Goal: Navigation & Orientation: Find specific page/section

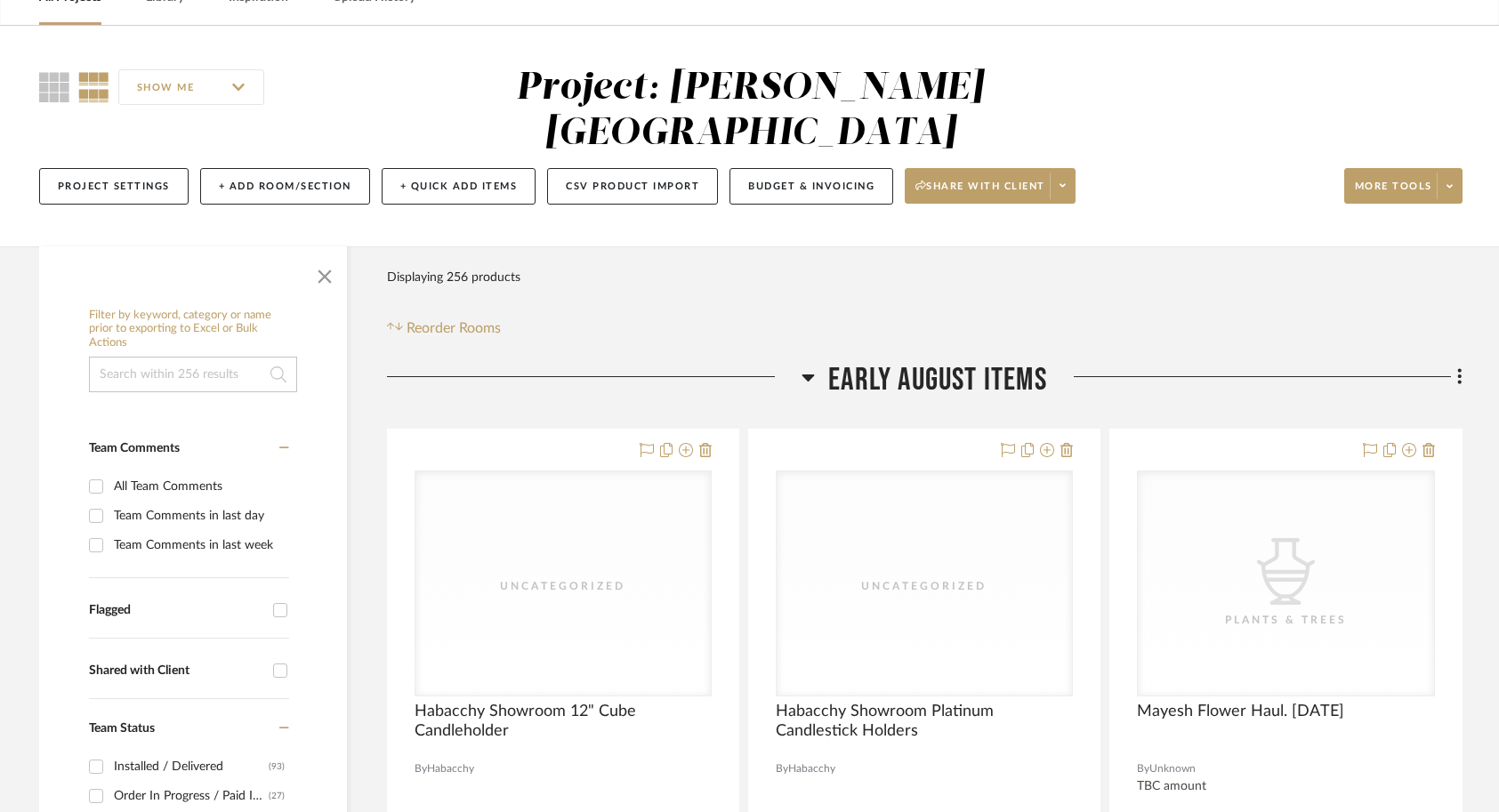
scroll to position [35, 0]
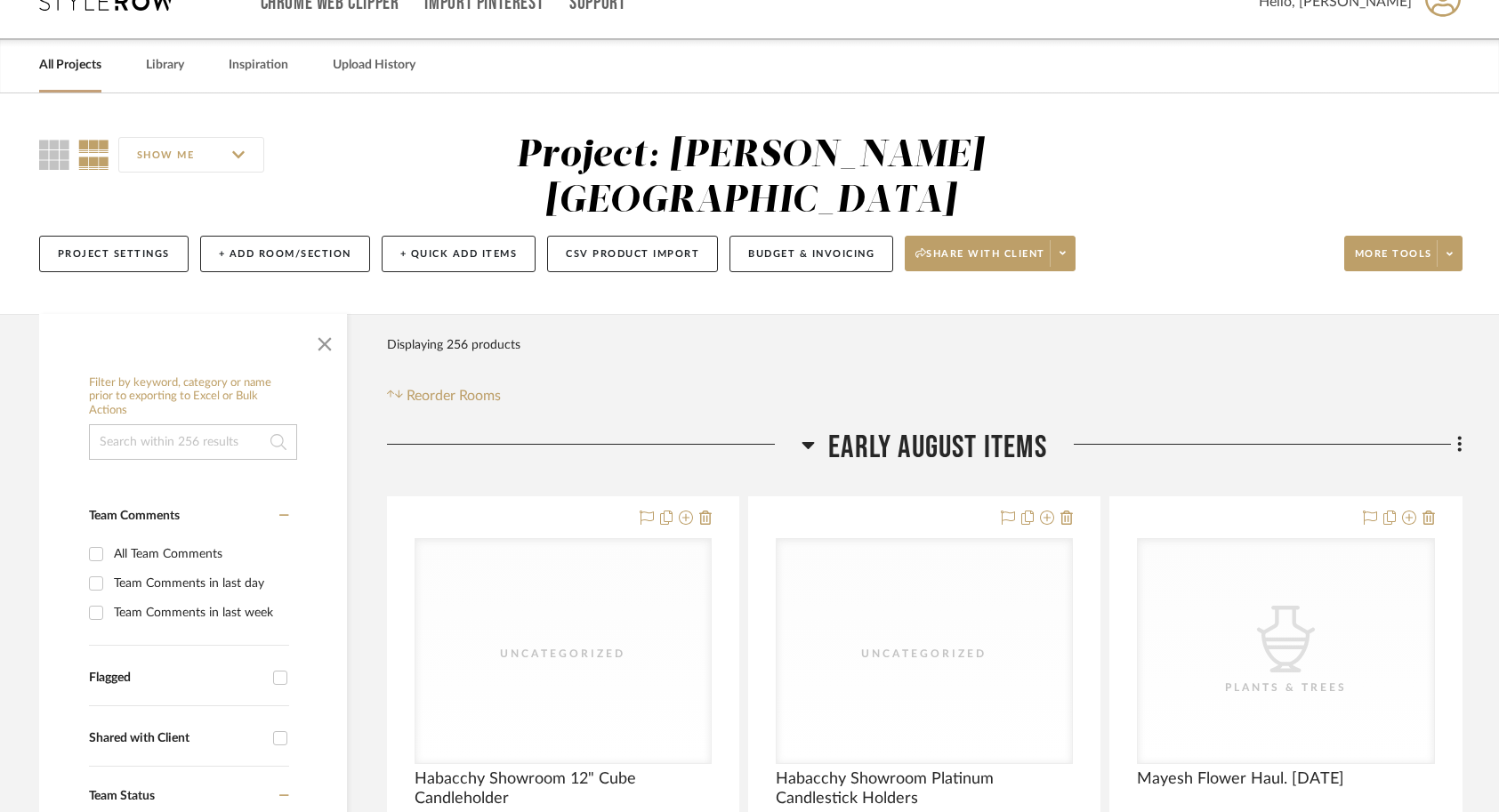
click at [72, 59] on link "All Projects" at bounding box center [69, 66] width 62 height 24
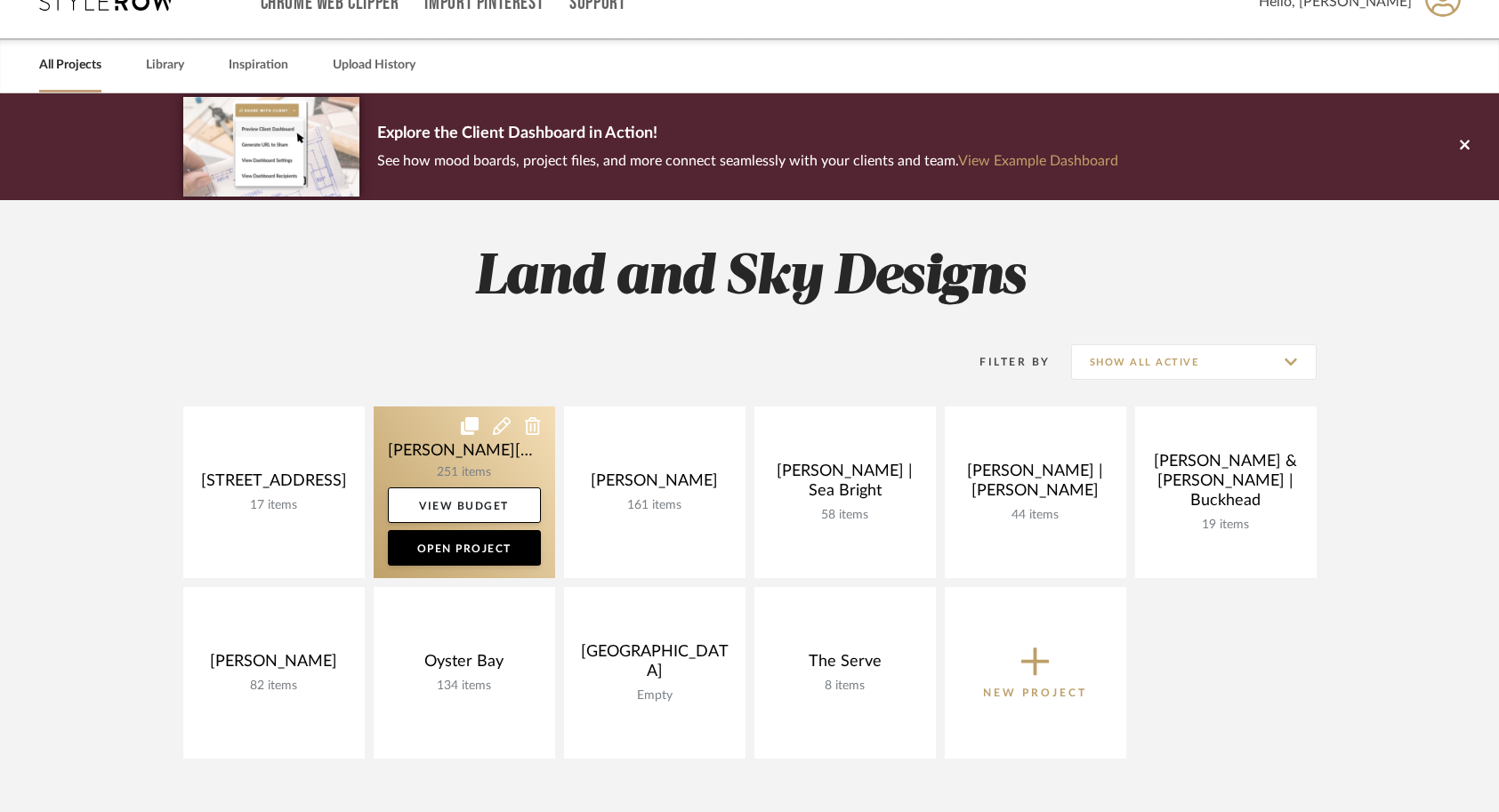
click at [465, 458] on link at bounding box center [464, 492] width 182 height 172
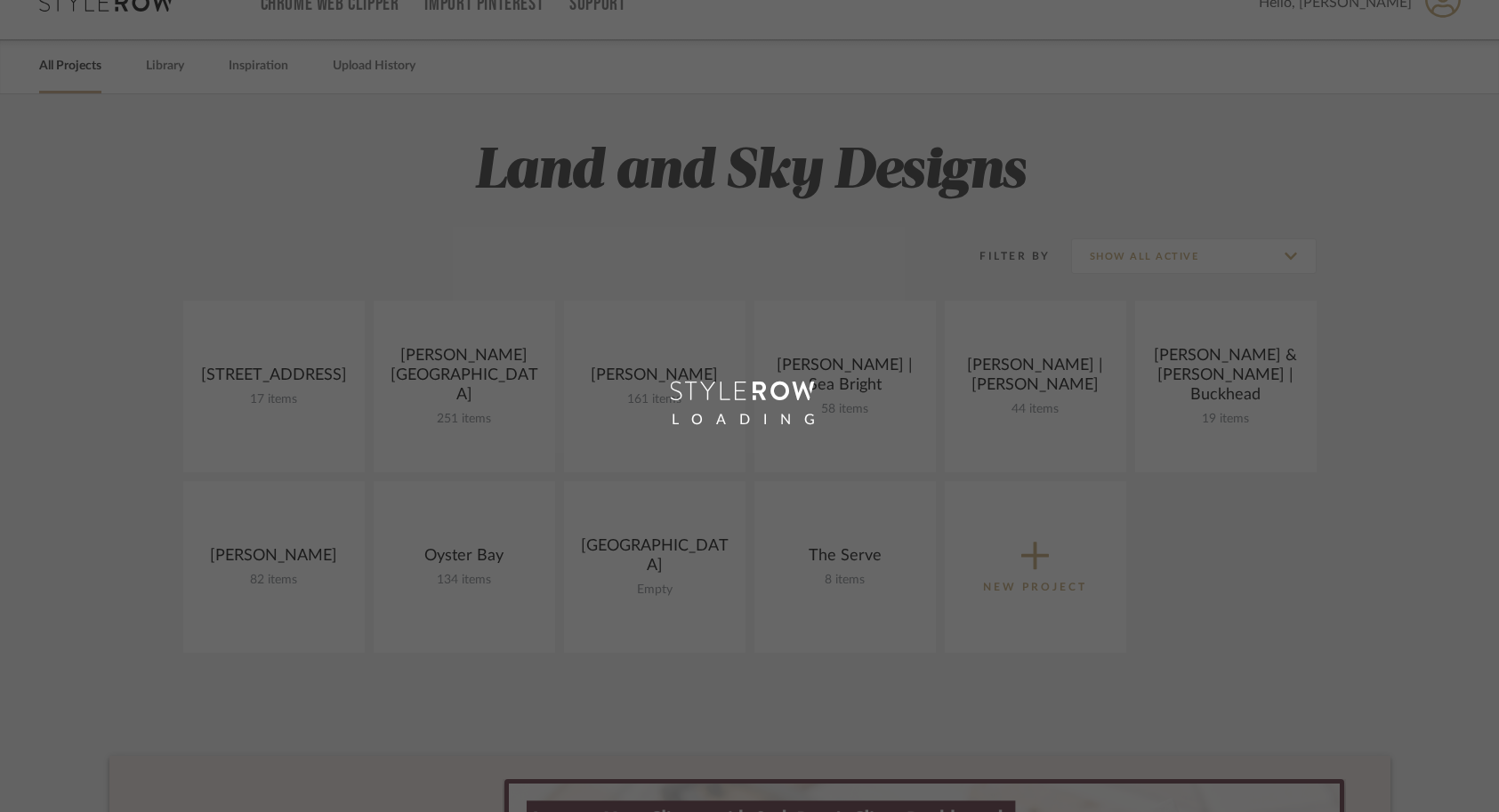
scroll to position [35, 0]
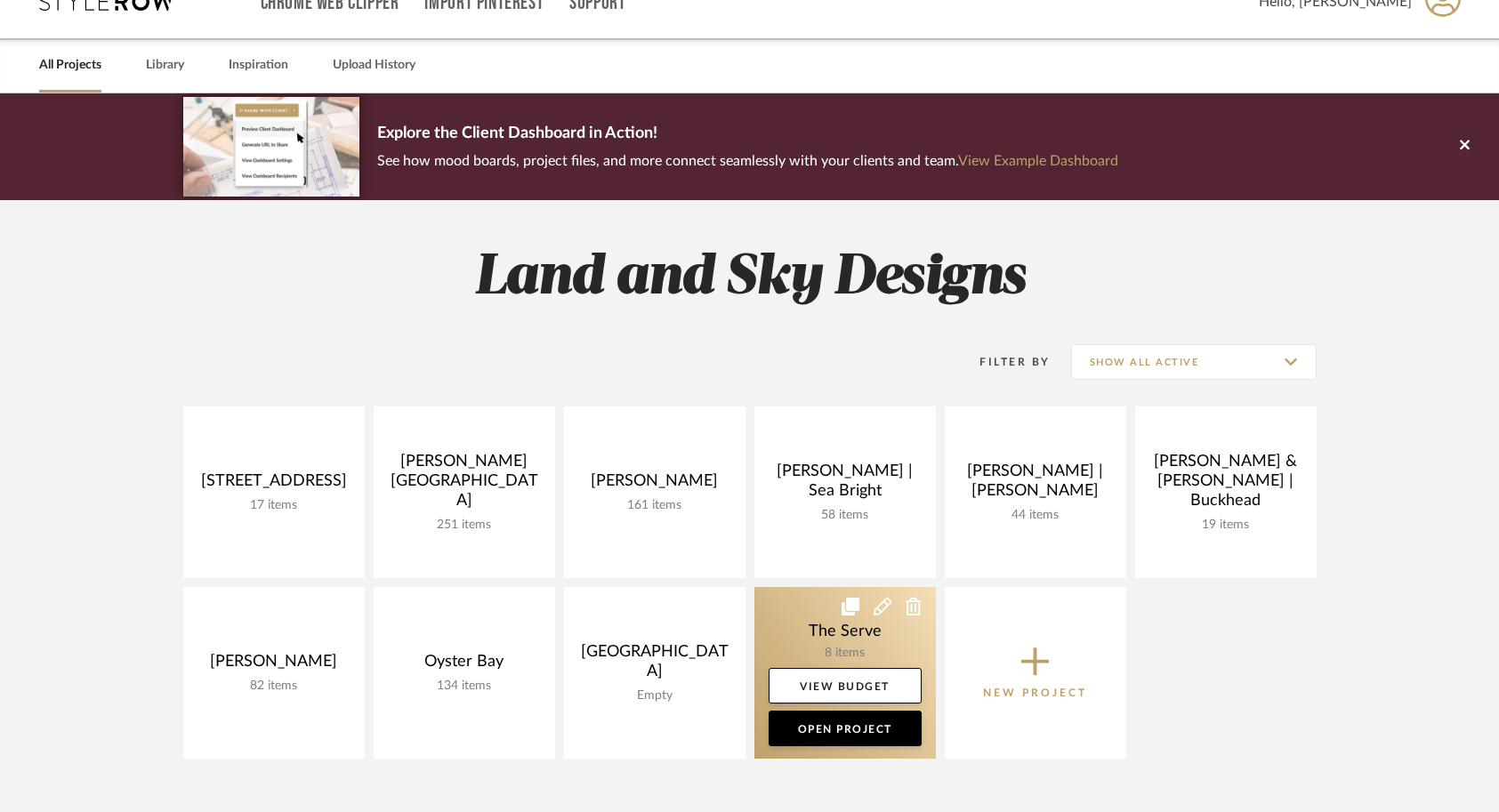
click at [795, 638] on link at bounding box center [845, 673] width 182 height 172
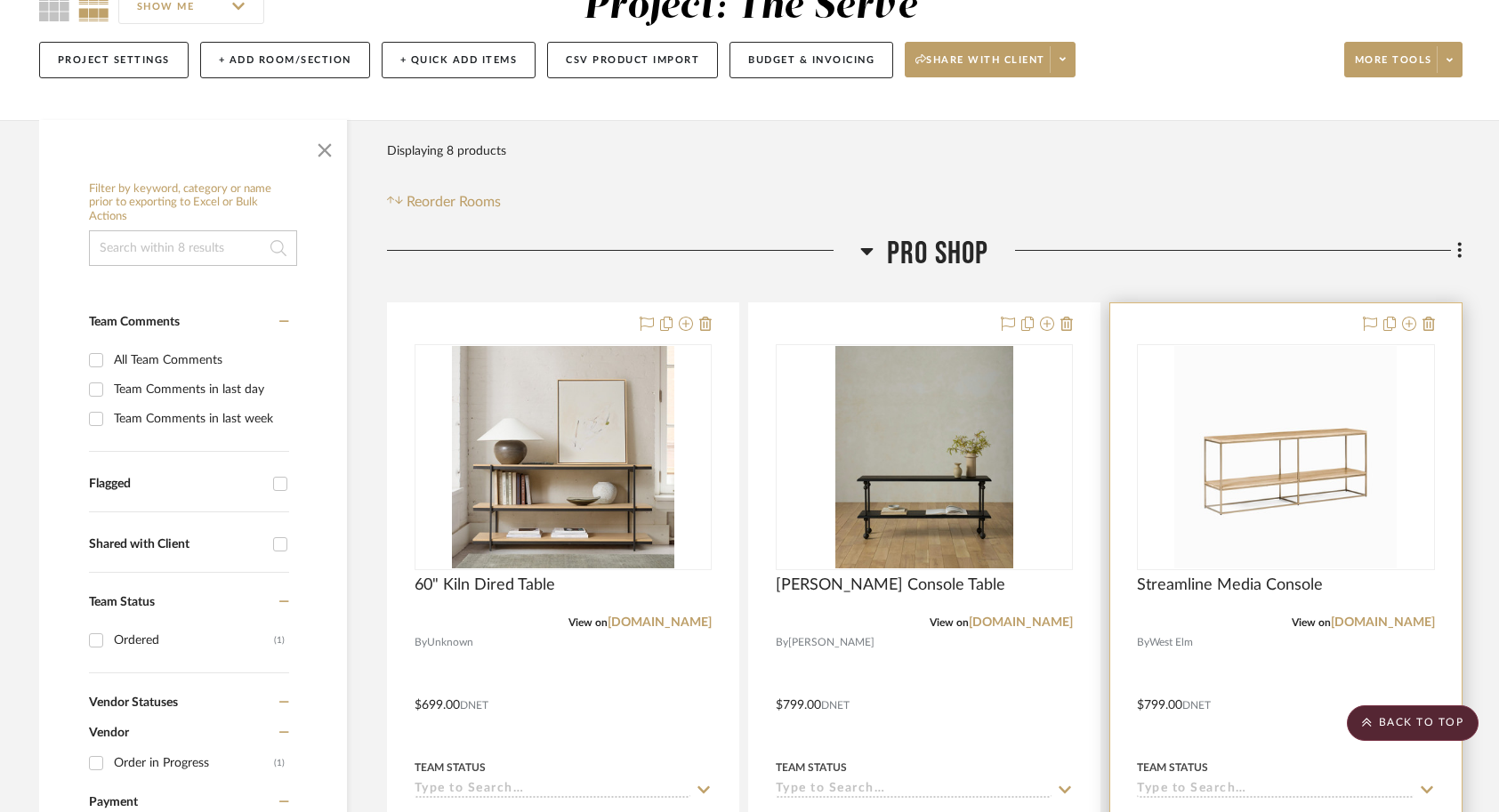
scroll to position [180, 0]
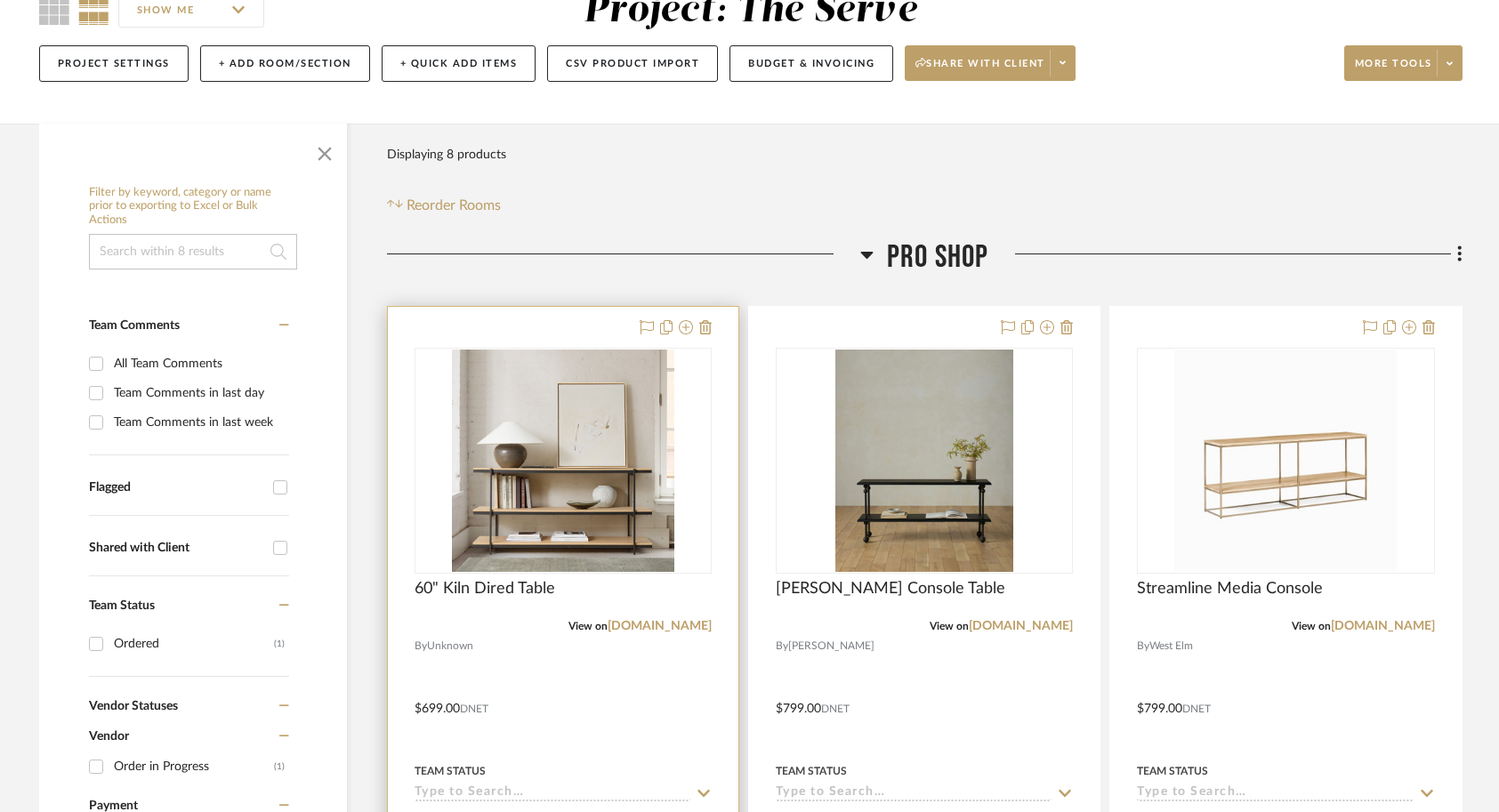
click at [603, 723] on div at bounding box center [563, 695] width 351 height 778
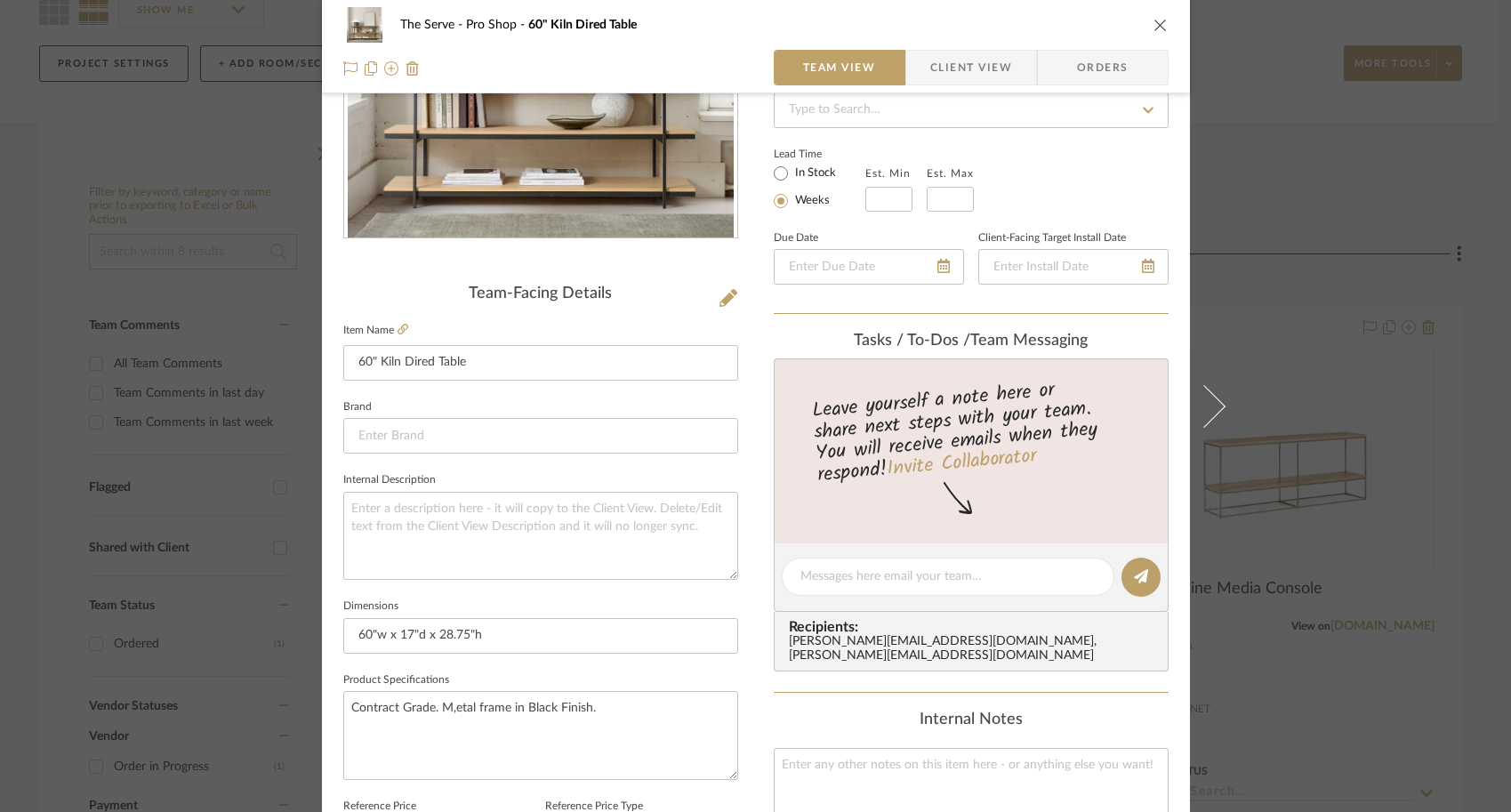
scroll to position [264, 0]
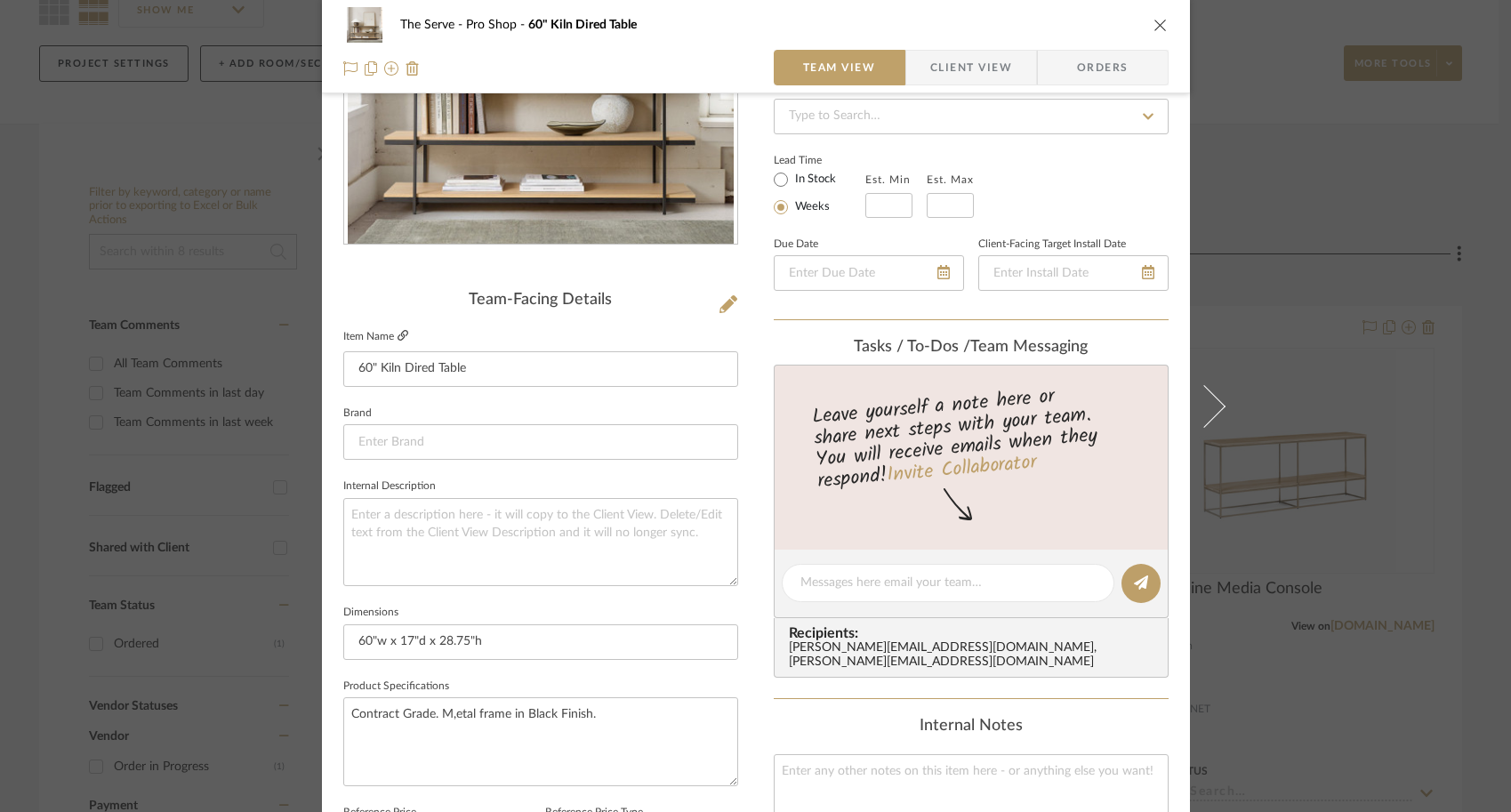
click at [398, 337] on icon at bounding box center [403, 336] width 11 height 11
